Goal: Task Accomplishment & Management: Manage account settings

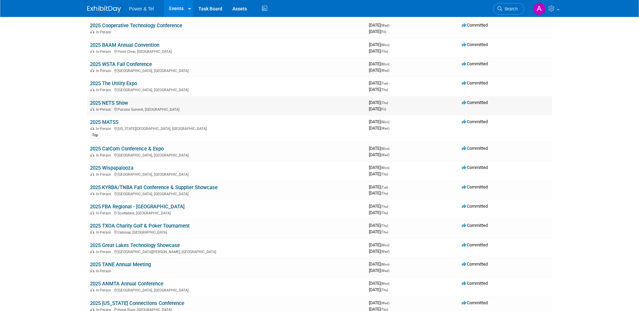
scroll to position [132, 0]
click at [118, 247] on link "2025 Great Lakes Technology Showcase" at bounding box center [135, 245] width 90 height 6
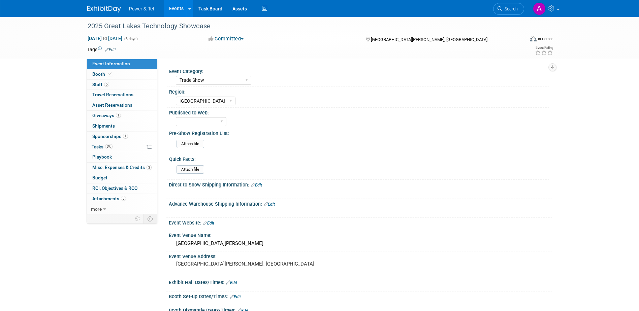
select select "Trade Show"
select select "[GEOGRAPHIC_DATA]"
click at [125, 73] on link "Booth" at bounding box center [122, 74] width 70 height 10
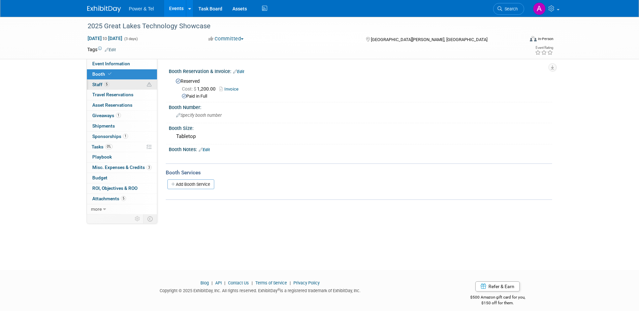
click at [123, 84] on link "5 Staff 5" at bounding box center [122, 85] width 70 height 10
